Goal: Communication & Community: Answer question/provide support

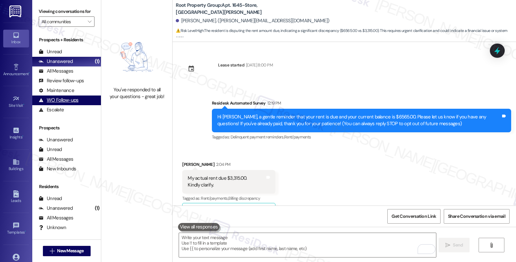
scroll to position [457, 0]
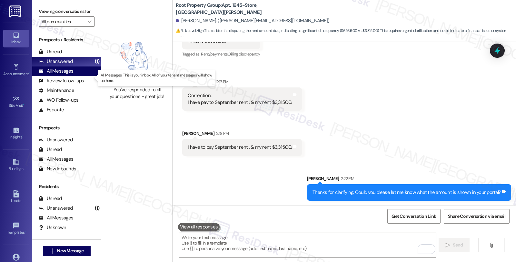
click at [78, 76] on div "All Messages (undefined)" at bounding box center [66, 71] width 69 height 10
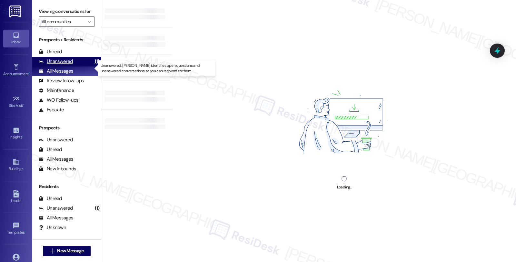
click at [78, 66] on div "Unanswered (1)" at bounding box center [66, 62] width 69 height 10
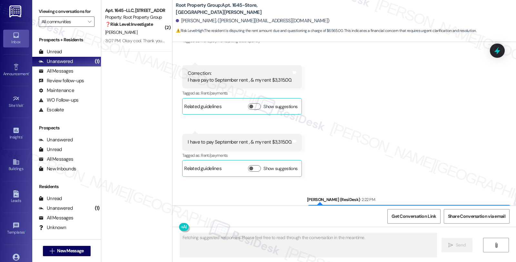
scroll to position [501, 0]
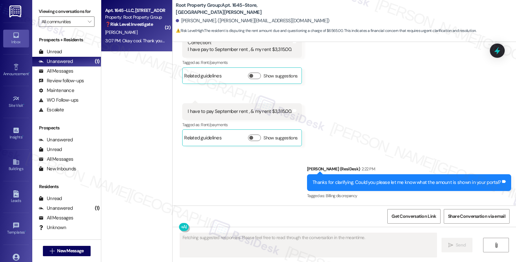
click at [150, 17] on div "Property: Root Property Group" at bounding box center [135, 17] width 60 height 7
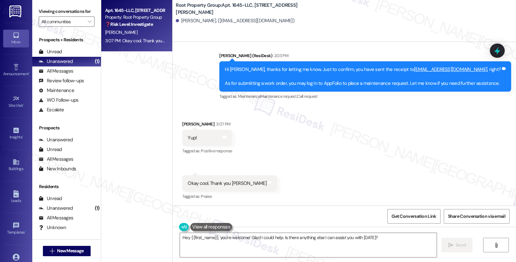
scroll to position [411, 0]
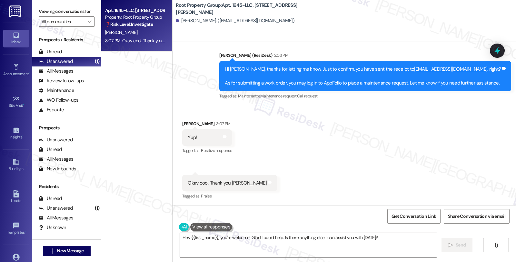
click at [180, 234] on textarea "Hey {{first_name}}, you're welcome! Glad I could help. Is there anything else I…" at bounding box center [308, 245] width 257 height 24
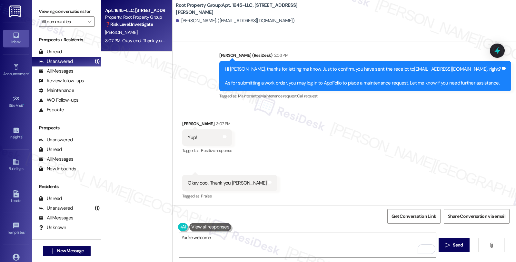
click at [257, 241] on textarea "You're welcome." at bounding box center [307, 245] width 257 height 24
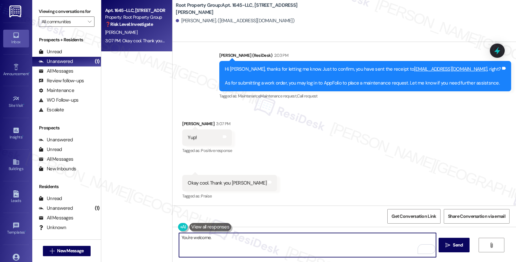
paste textarea "Should you have other concerns, please feel free to reach out. Have a great day!"
type textarea "You're welcome. Should you have other concerns, please feel free to reach out. …"
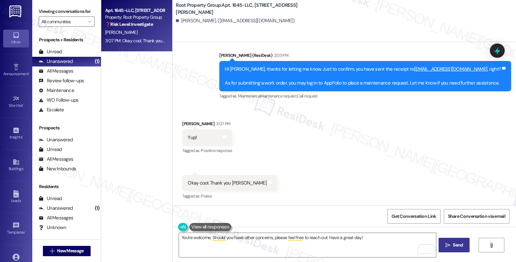
click at [448, 242] on icon "" at bounding box center [447, 244] width 5 height 5
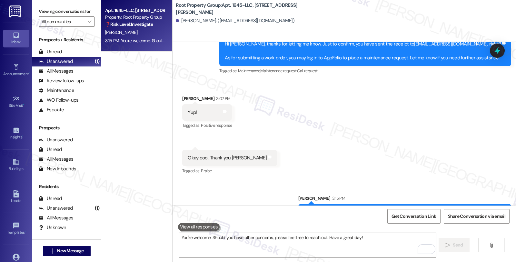
scroll to position [456, 0]
